Goal: Task Accomplishment & Management: Use online tool/utility

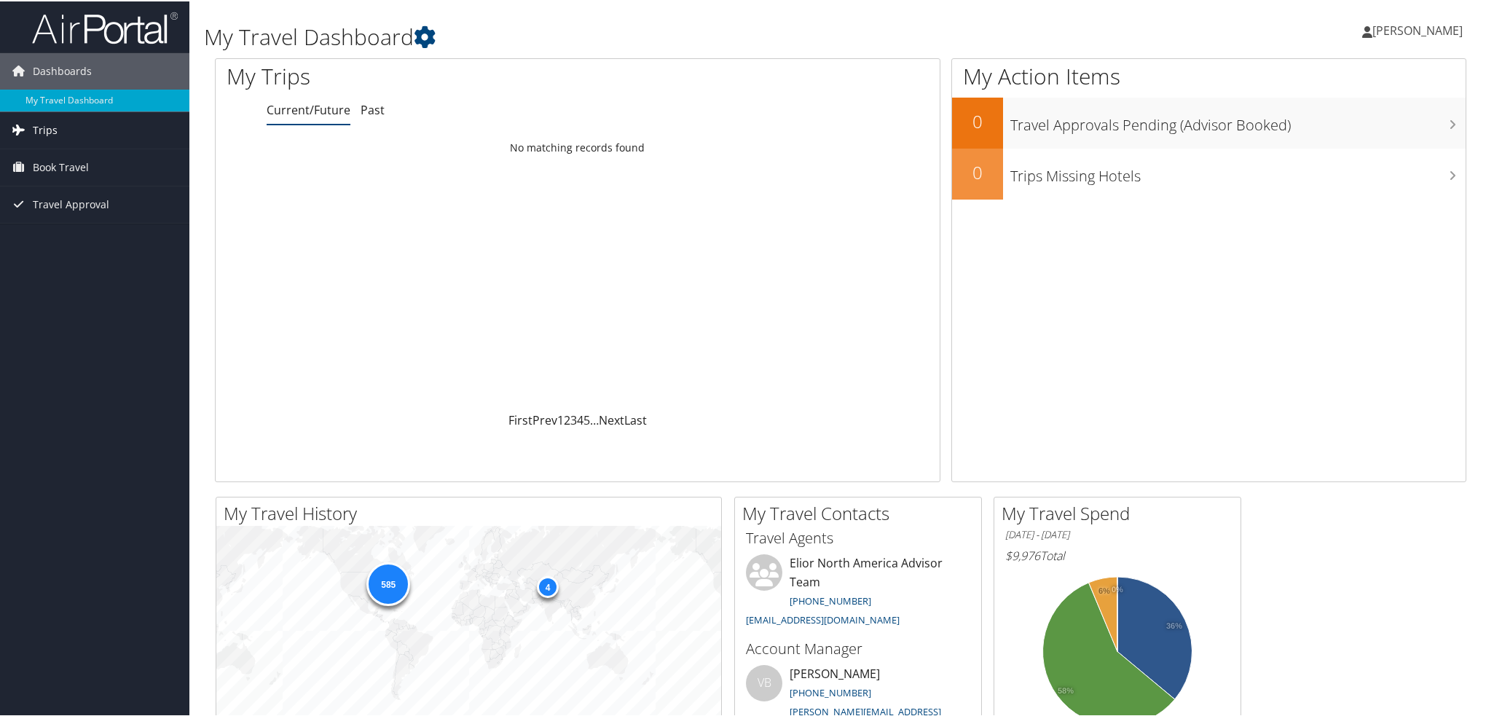
click at [44, 130] on span "Trips" at bounding box center [45, 129] width 25 height 36
click at [42, 227] on span "Book Travel" at bounding box center [61, 231] width 56 height 36
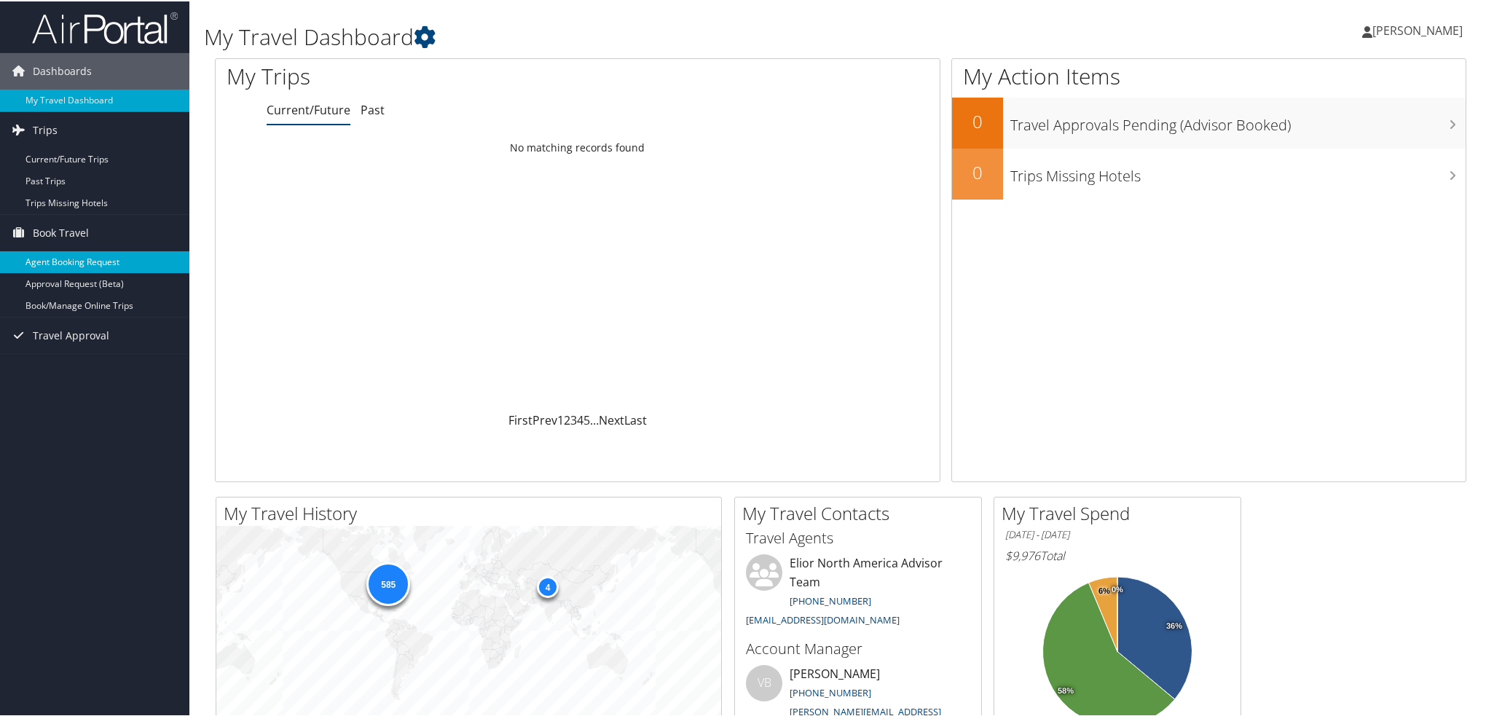
click at [42, 259] on link "Agent Booking Request" at bounding box center [94, 261] width 189 height 22
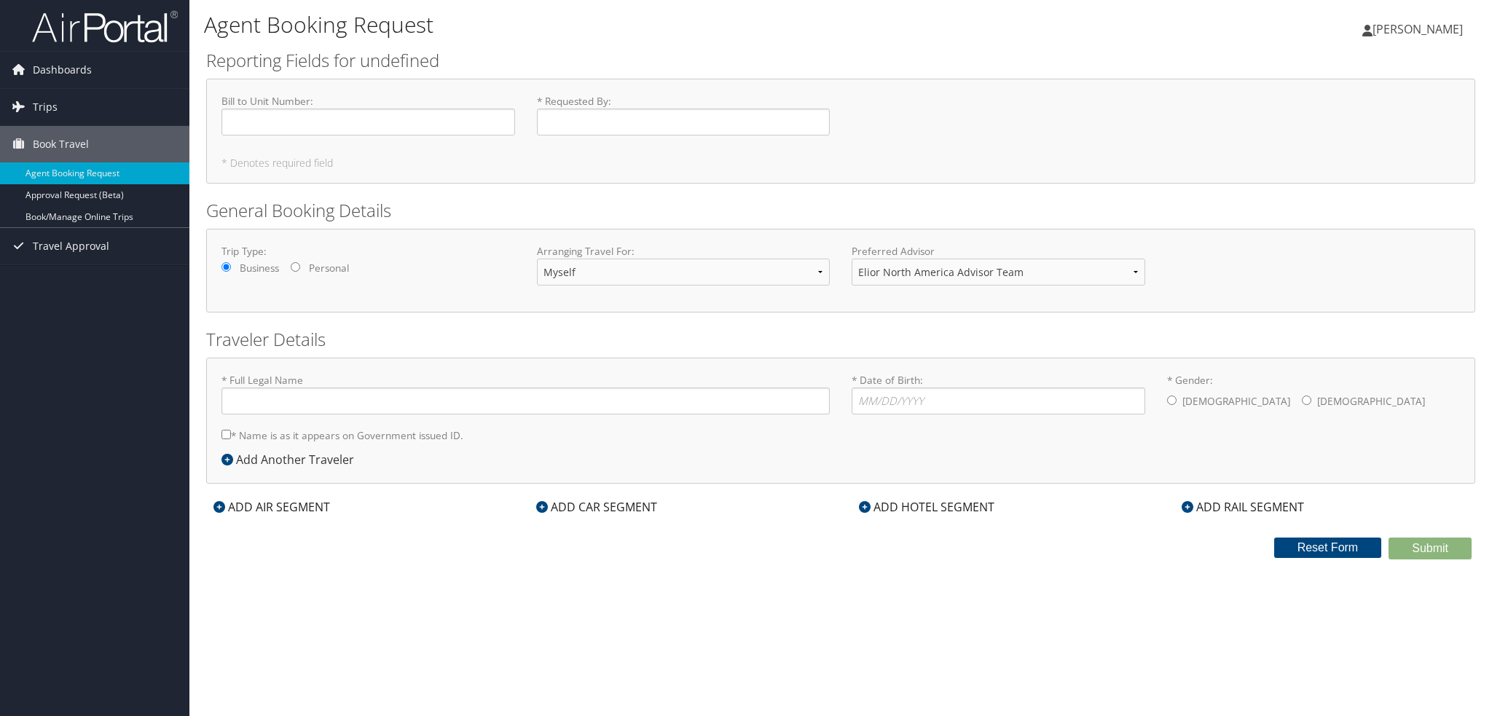
type input "[PERSON_NAME]"
click at [55, 216] on link "Book/Manage Online Trips" at bounding box center [94, 217] width 189 height 22
